Goal: Information Seeking & Learning: Understand process/instructions

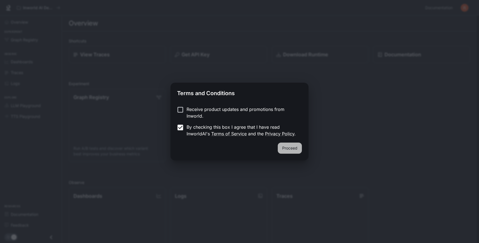
click at [295, 151] on button "Proceed" at bounding box center [290, 147] width 24 height 11
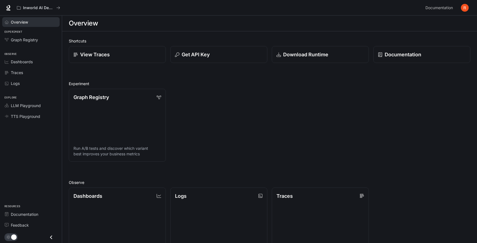
click at [13, 20] on span "Overview" at bounding box center [19, 22] width 17 height 6
click at [293, 53] on p "Download Runtime" at bounding box center [306, 54] width 46 height 7
click at [27, 41] on span "Graph Registry" at bounding box center [24, 40] width 27 height 6
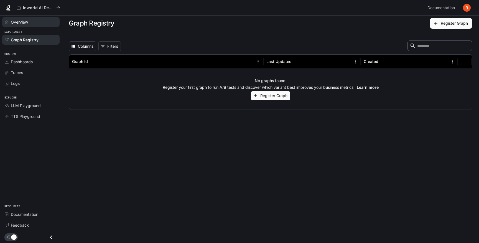
click at [24, 23] on span "Overview" at bounding box center [19, 22] width 17 height 6
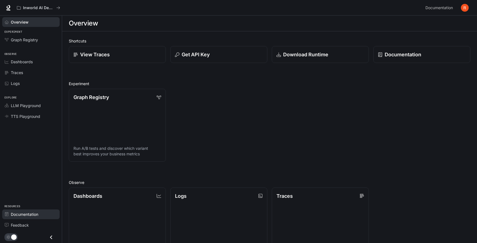
click at [28, 215] on span "Documentation" at bounding box center [24, 214] width 27 height 6
click at [139, 50] on link "View Traces" at bounding box center [117, 54] width 98 height 17
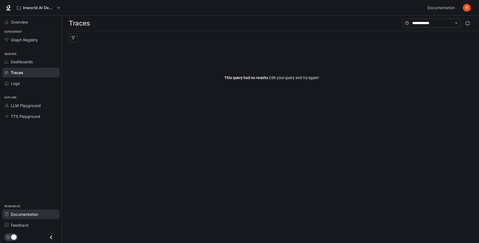
click at [27, 212] on span "Documentation" at bounding box center [24, 214] width 27 height 6
